Goal: Transaction & Acquisition: Book appointment/travel/reservation

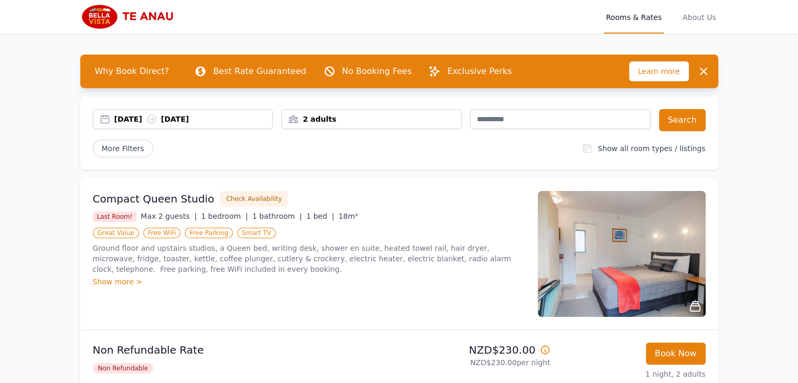
click at [144, 122] on div "[DATE] [DATE]" at bounding box center [193, 119] width 159 height 10
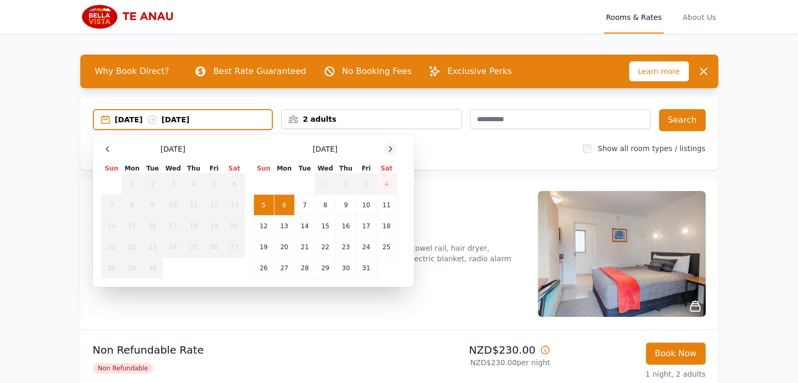
click at [386, 151] on icon at bounding box center [390, 149] width 8 height 8
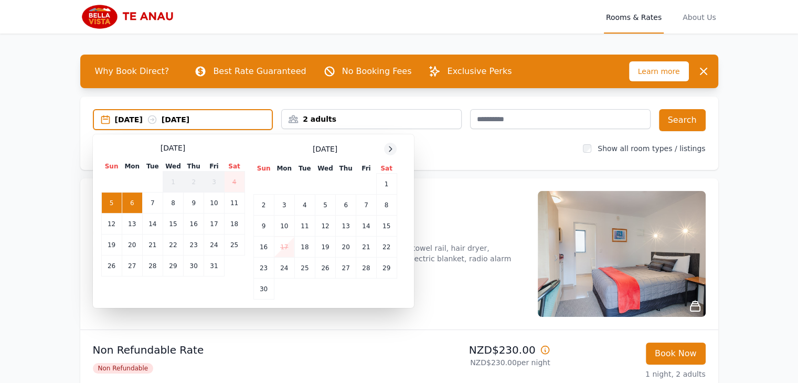
click at [386, 151] on icon at bounding box center [390, 149] width 8 height 8
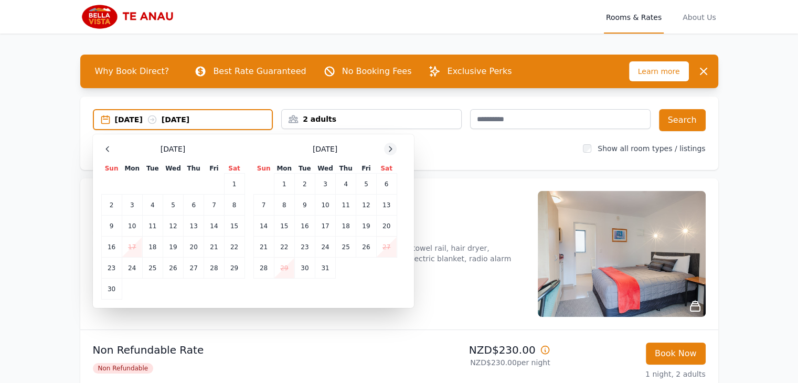
click at [386, 151] on icon at bounding box center [390, 149] width 8 height 8
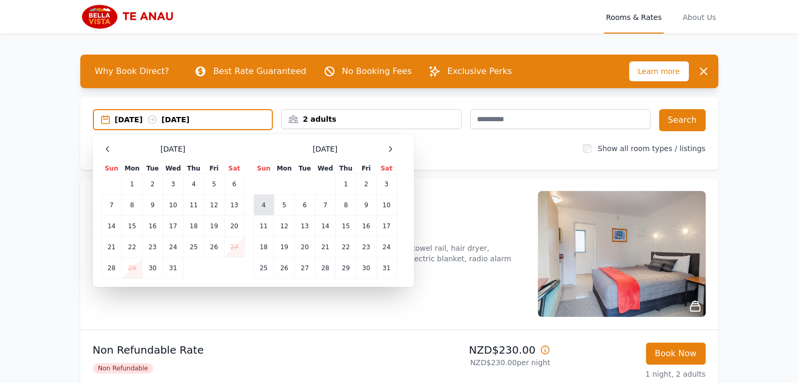
click at [265, 209] on td "4" at bounding box center [264, 205] width 20 height 21
click at [302, 206] on td "6" at bounding box center [304, 205] width 20 height 21
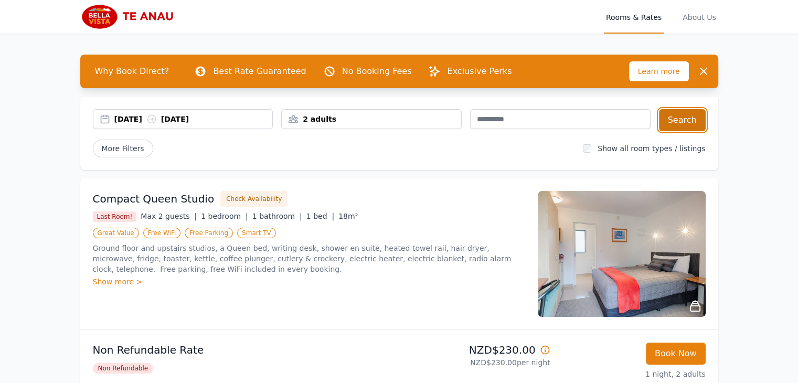
click at [676, 126] on button "Search" at bounding box center [682, 120] width 47 height 22
click at [132, 122] on div "[DATE] [DATE]" at bounding box center [193, 119] width 159 height 10
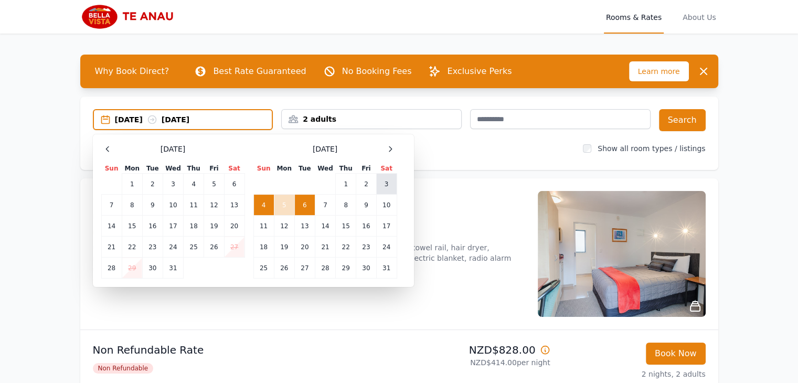
click at [384, 184] on td "3" at bounding box center [386, 184] width 20 height 21
click at [288, 204] on td "5" at bounding box center [284, 205] width 20 height 21
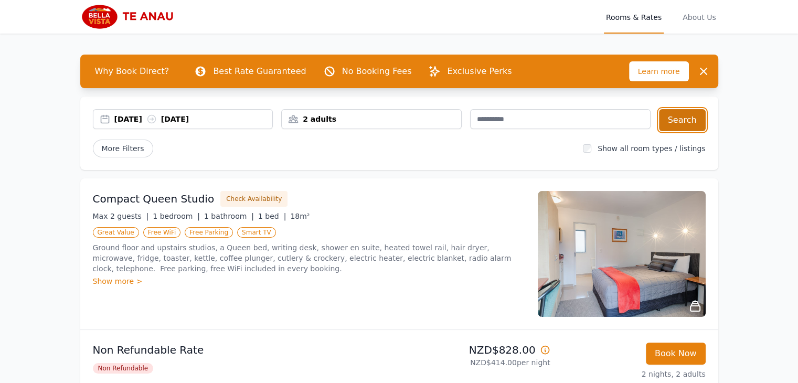
click at [668, 116] on button "Search" at bounding box center [682, 120] width 47 height 22
click at [139, 120] on div "[DATE] [DATE]" at bounding box center [193, 119] width 159 height 10
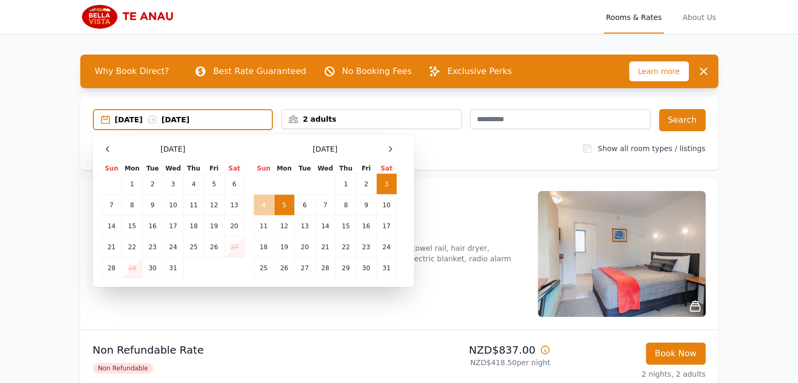
click at [258, 207] on td "4" at bounding box center [264, 205] width 20 height 21
click at [305, 204] on td "6" at bounding box center [304, 205] width 20 height 21
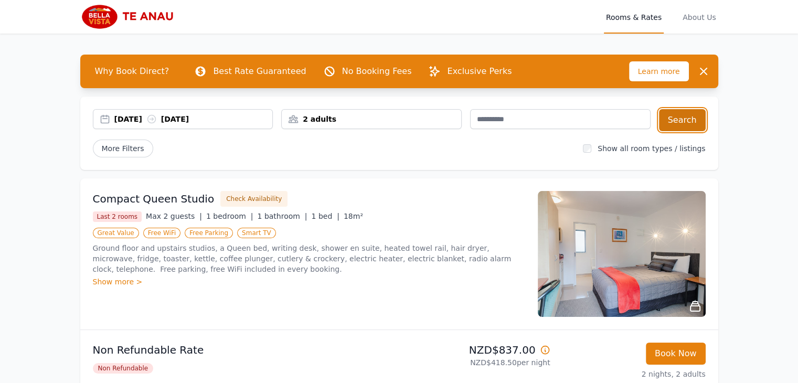
click at [680, 122] on button "Search" at bounding box center [682, 120] width 47 height 22
